Goal: Task Accomplishment & Management: Manage account settings

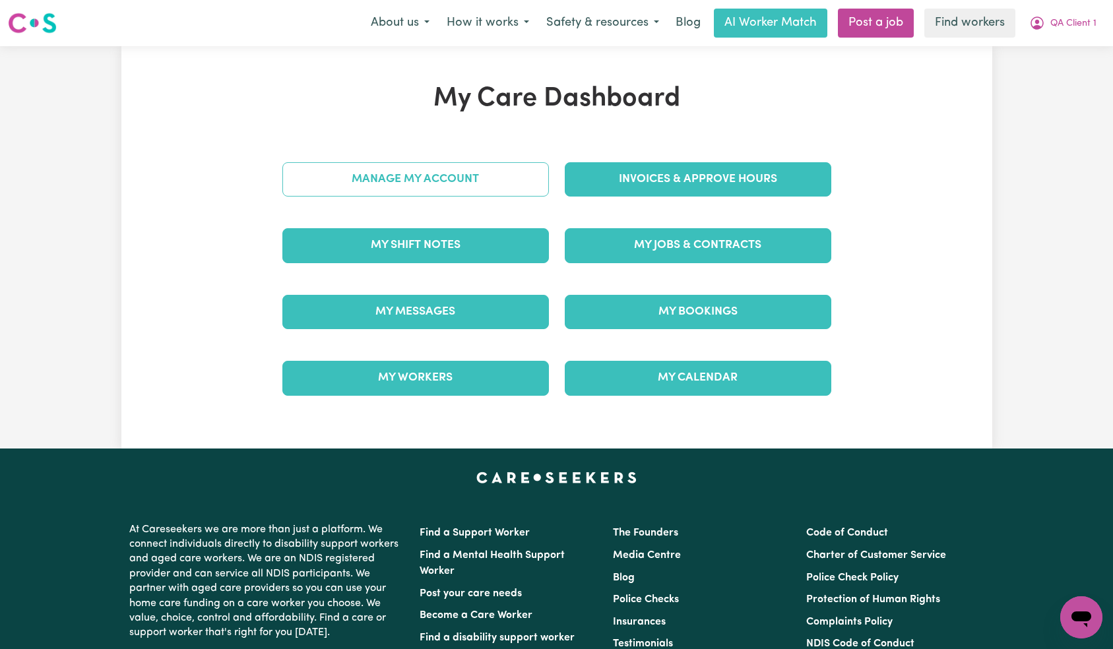
click at [496, 174] on link "Manage My Account" at bounding box center [415, 179] width 267 height 34
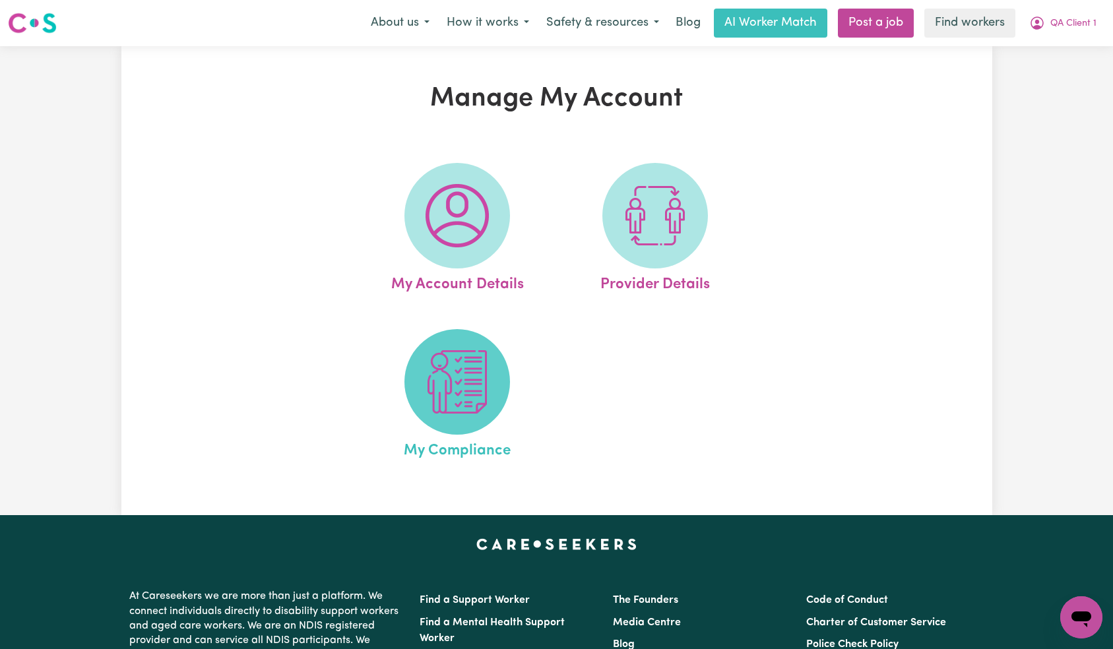
click at [474, 360] on img at bounding box center [457, 381] width 63 height 63
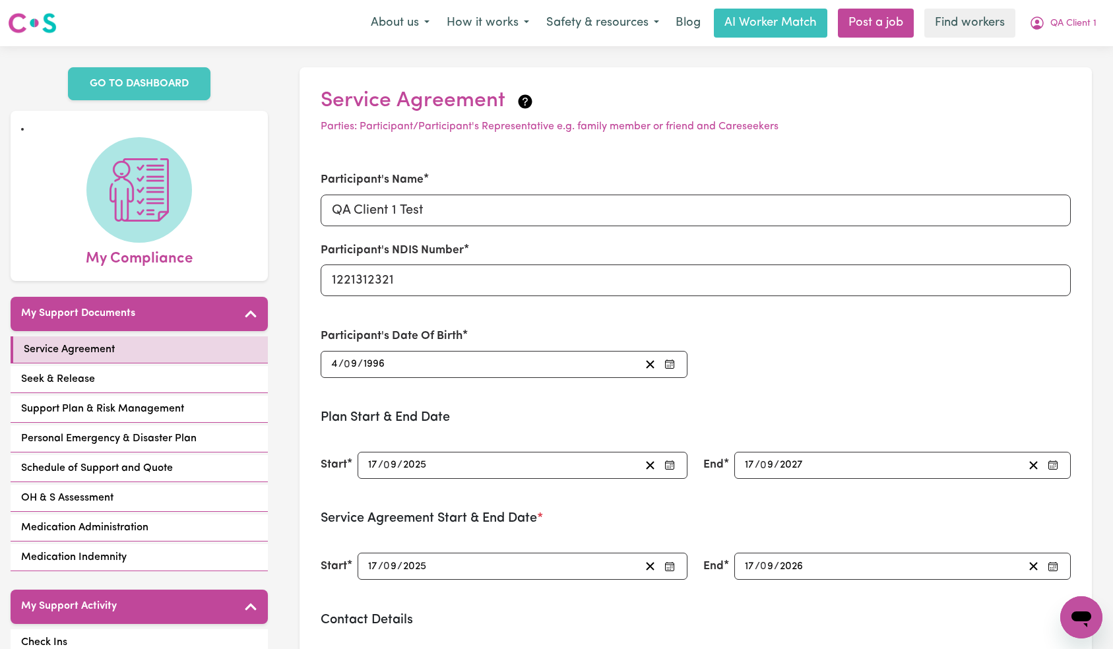
scroll to position [463, 0]
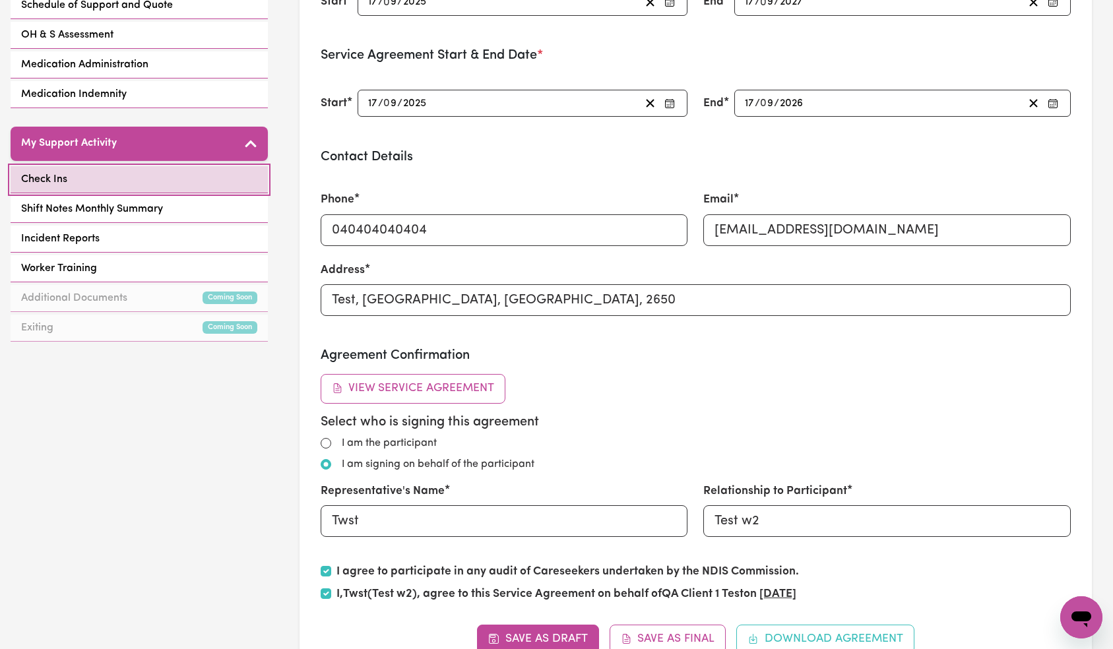
click at [134, 184] on link "Check Ins" at bounding box center [139, 179] width 257 height 27
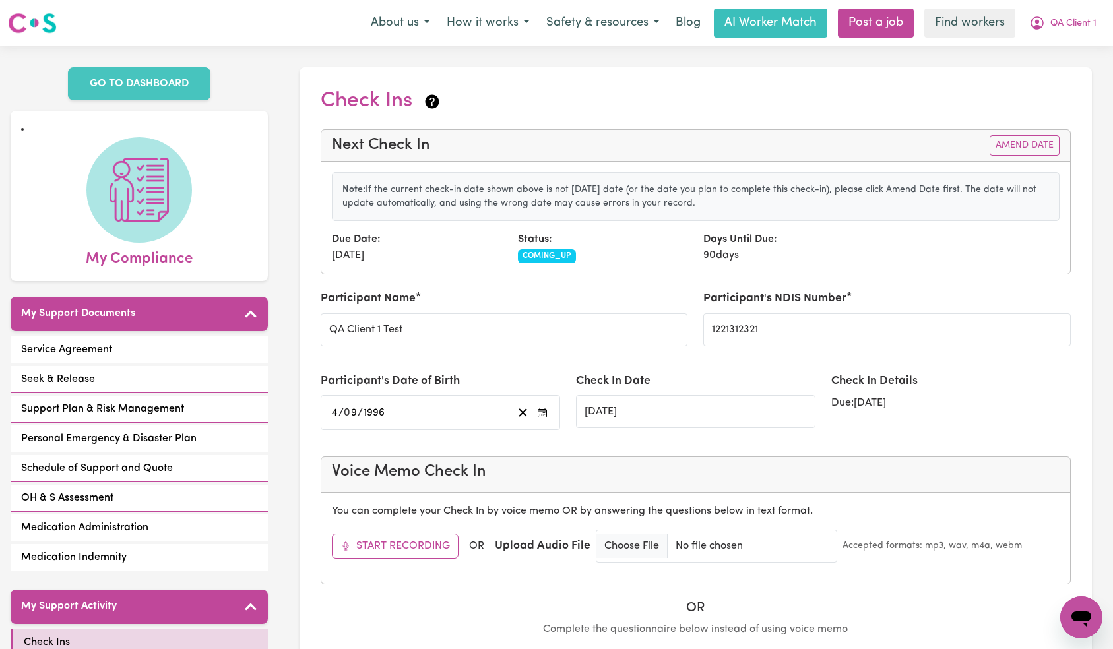
click at [1030, 156] on div "Next Check In Amend Date" at bounding box center [695, 146] width 749 height 32
click at [1030, 150] on button "Amend Date" at bounding box center [1025, 145] width 70 height 20
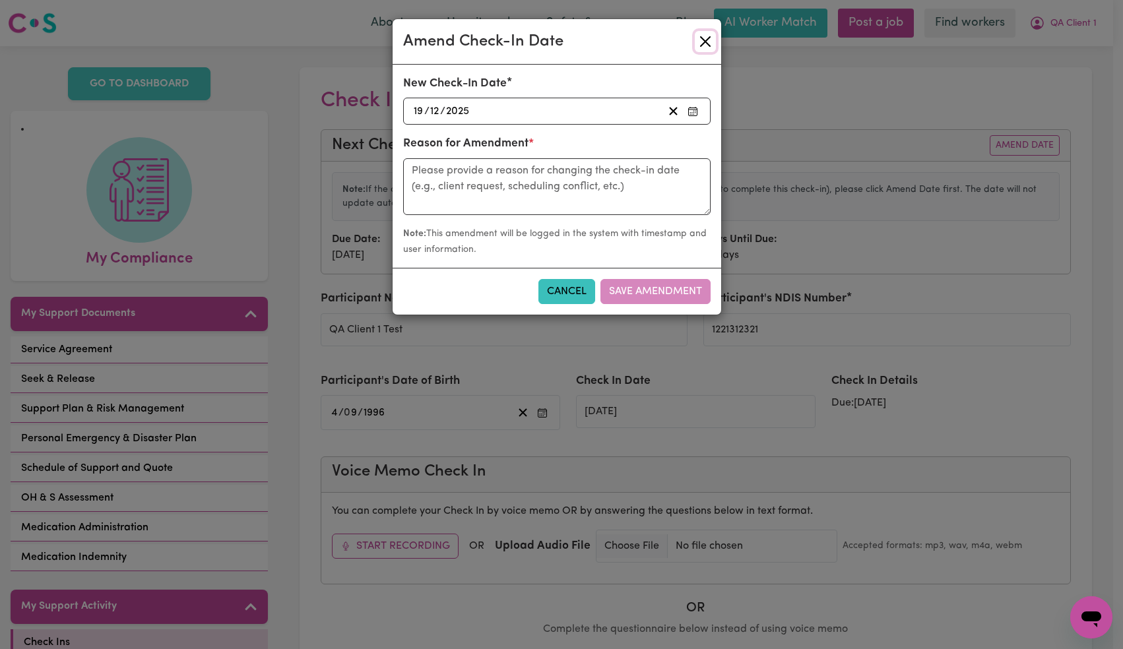
click at [706, 41] on button "Close" at bounding box center [705, 41] width 21 height 21
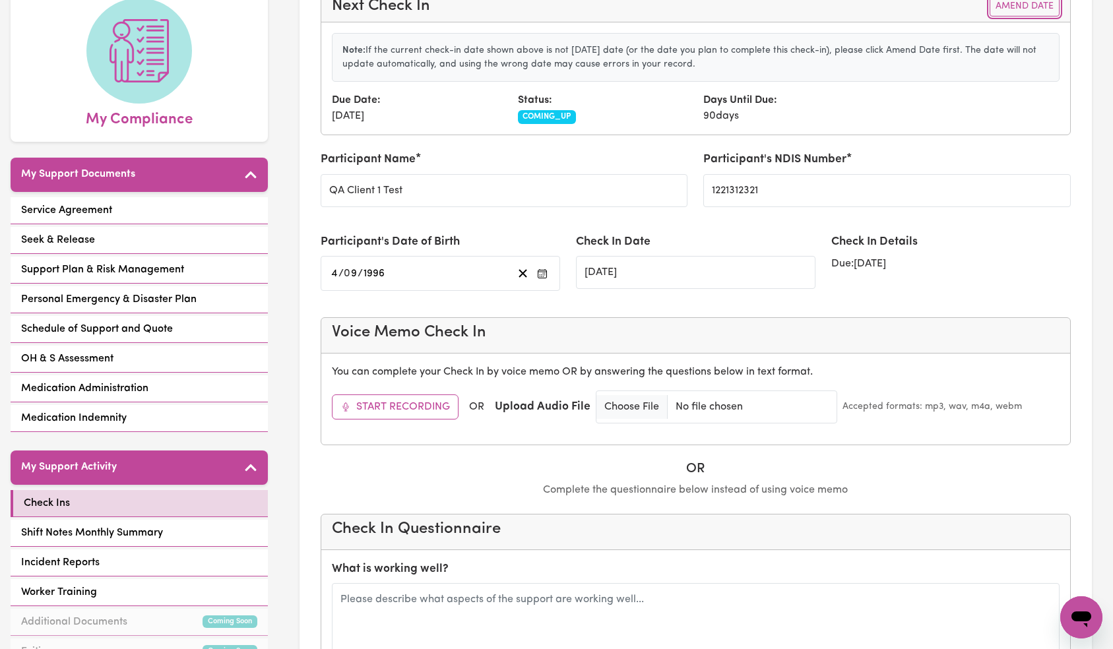
scroll to position [156, 0]
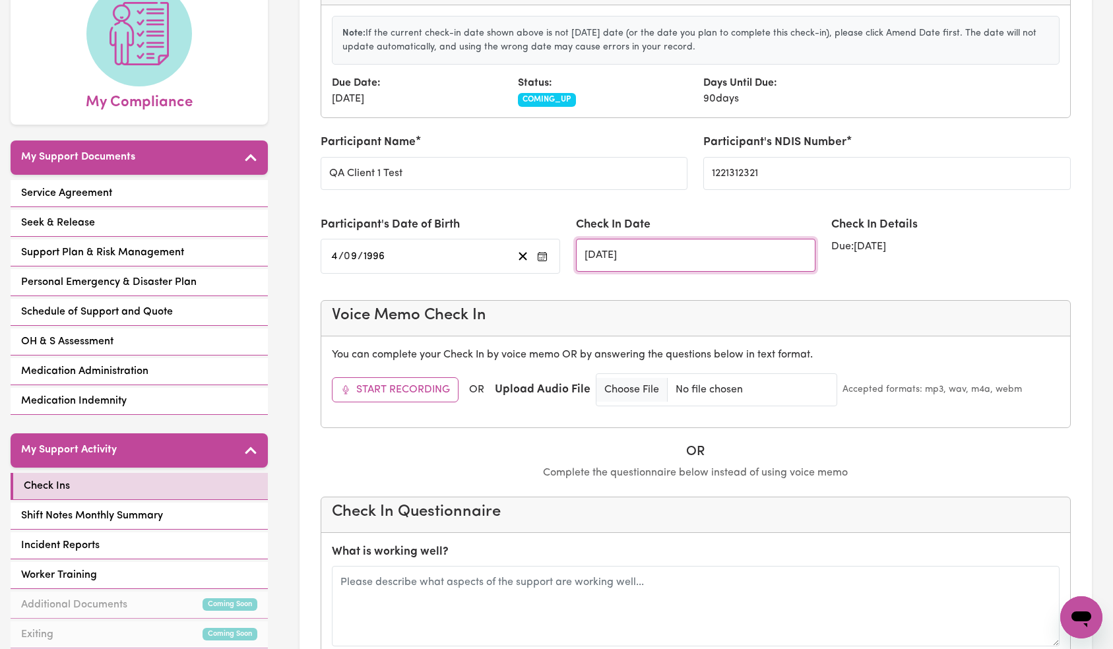
click at [698, 257] on input "[DATE]" at bounding box center [696, 255] width 240 height 33
click at [1016, 258] on div "Check In Details Due: [DATE]" at bounding box center [951, 250] width 255 height 68
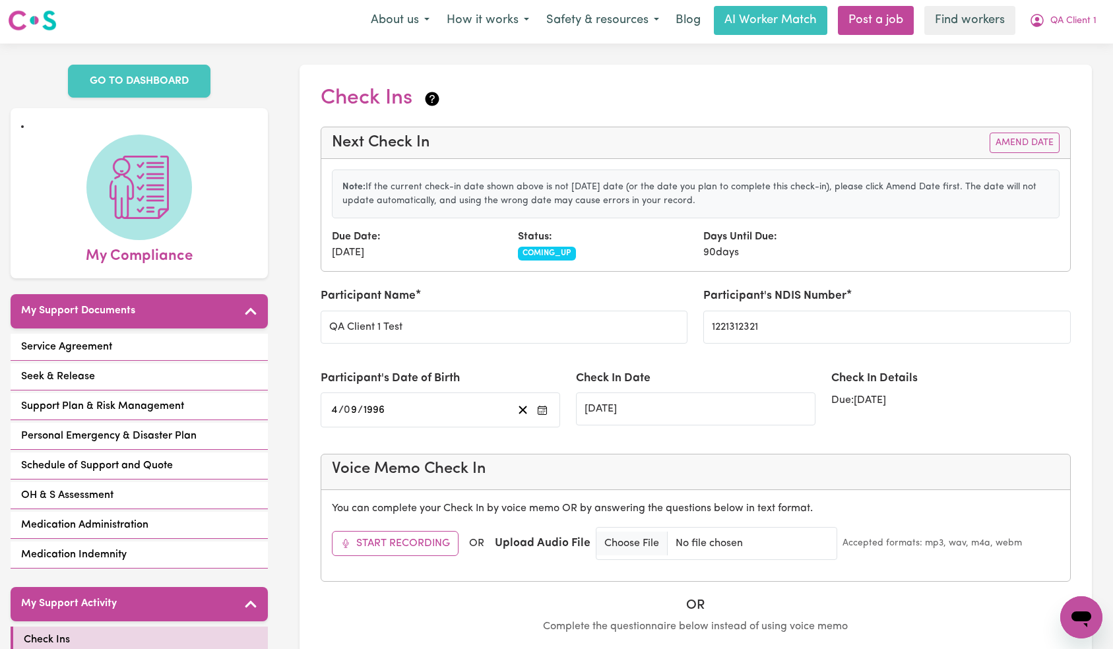
scroll to position [0, 0]
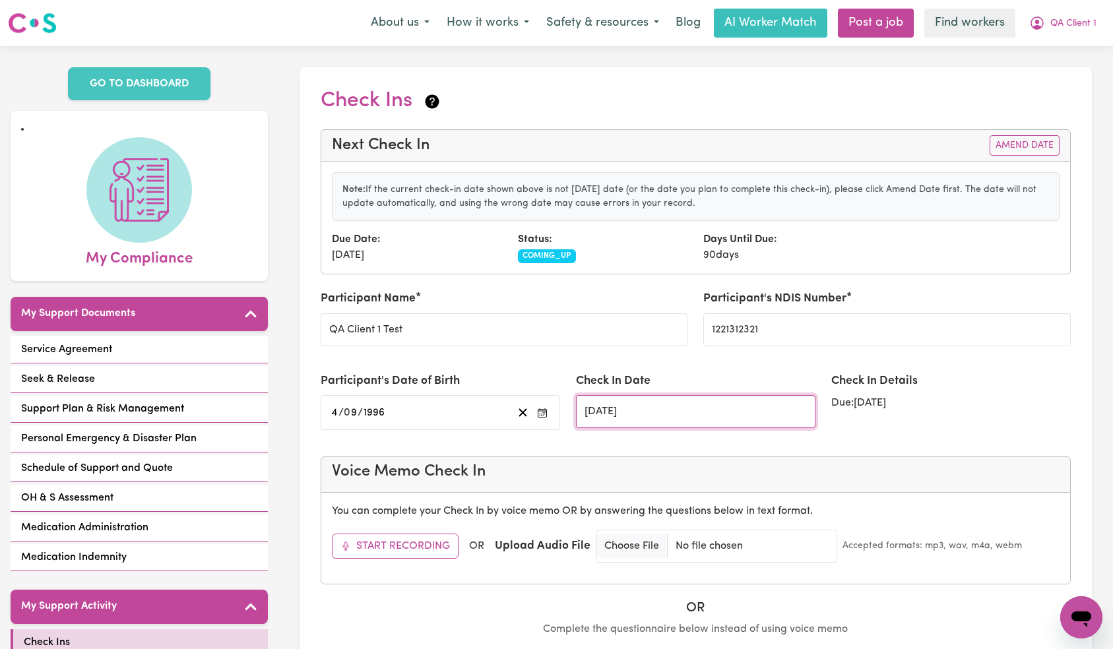
click at [670, 413] on input "[DATE]" at bounding box center [696, 411] width 240 height 33
click at [808, 168] on div "Note: If the current check-in date shown above is not [DATE] date (or the date …" at bounding box center [695, 218] width 749 height 112
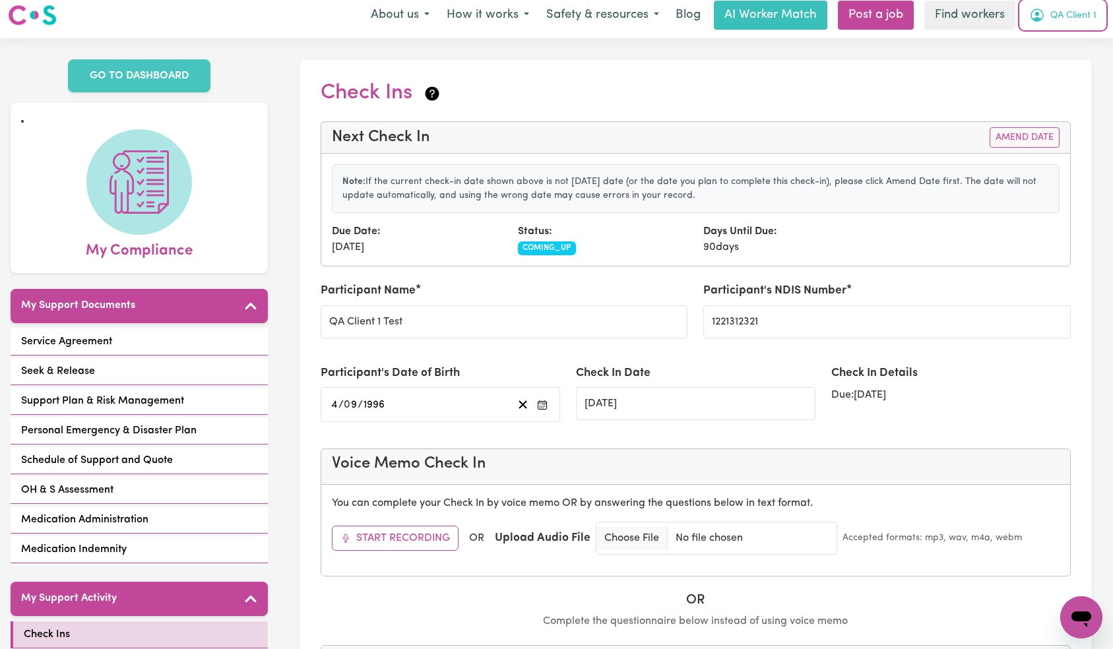
click at [1104, 17] on button "QA Client 1" at bounding box center [1063, 15] width 84 height 28
